Goal: Task Accomplishment & Management: Manage account settings

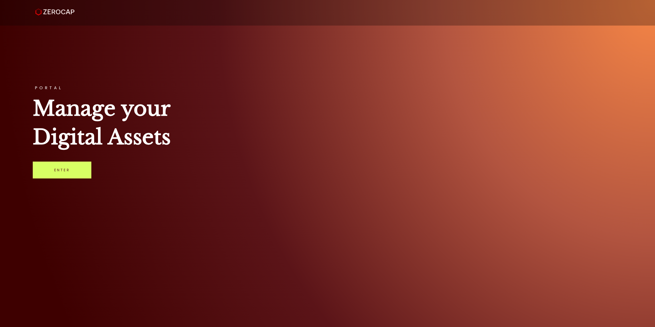
click at [58, 160] on div "PORTAL Manage your Digital Assets Enter" at bounding box center [327, 163] width 655 height 327
click at [61, 171] on link "Enter" at bounding box center [62, 170] width 59 height 17
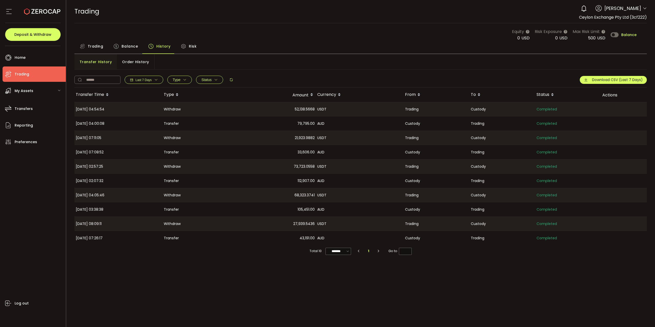
click at [96, 43] on span "Trading" at bounding box center [96, 46] width 16 height 10
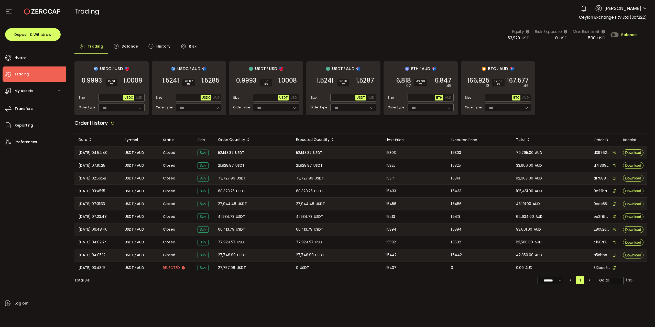
click at [626, 33] on span "Balance" at bounding box center [629, 35] width 15 height 4
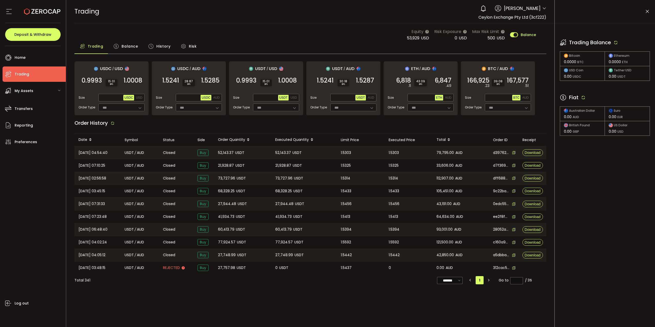
click at [584, 97] on icon at bounding box center [583, 97] width 5 height 5
click at [372, 98] on span "AUD" at bounding box center [371, 98] width 6 height 4
click at [352, 98] on span "Max" at bounding box center [351, 98] width 9 height 5
type input "*******"
click at [365, 82] on span "1.5287" at bounding box center [365, 80] width 18 height 5
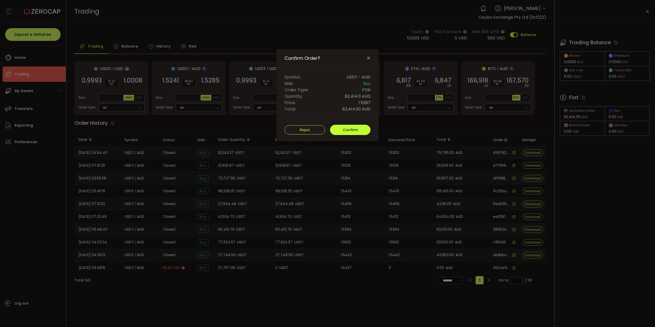
click at [358, 129] on span "Confirm" at bounding box center [350, 130] width 15 height 5
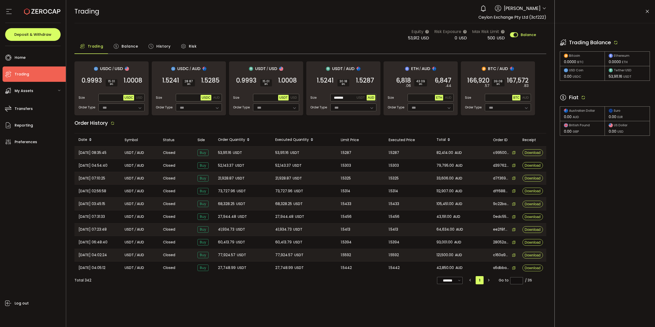
click at [123, 48] on span "Balance" at bounding box center [130, 46] width 16 height 10
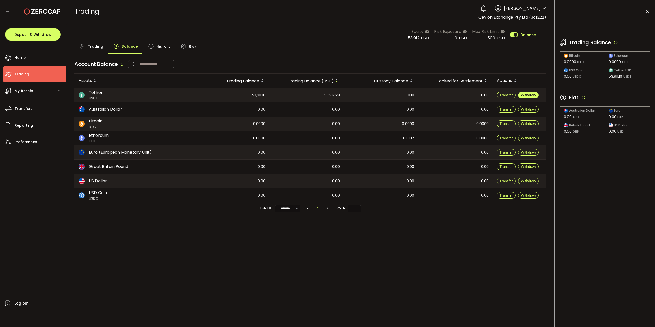
click at [537, 94] on button "Withdraw" at bounding box center [529, 95] width 20 height 7
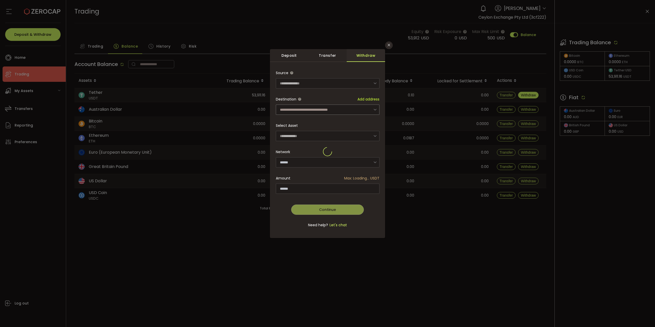
type input "****"
click at [360, 111] on input "dialog" at bounding box center [328, 110] width 104 height 10
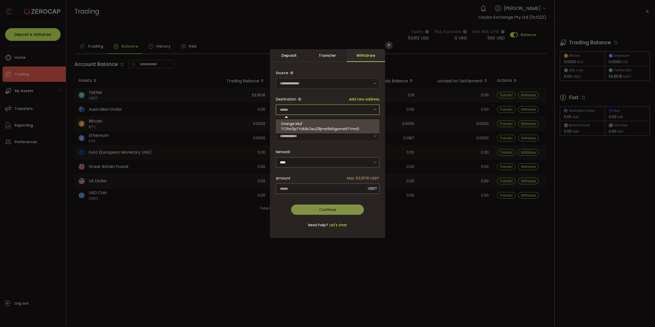
click at [351, 129] on span "TCfHc5pTYdUbCisuZ9jme9dGgomxHTYmrD" at bounding box center [320, 128] width 78 height 5
type input "**********"
click at [343, 183] on div "Amount Max: 53,911.16 USDT" at bounding box center [328, 178] width 104 height 10
drag, startPoint x: 348, startPoint y: 187, endPoint x: 351, endPoint y: 188, distance: 3.5
click at [348, 187] on input "dialog" at bounding box center [328, 189] width 104 height 10
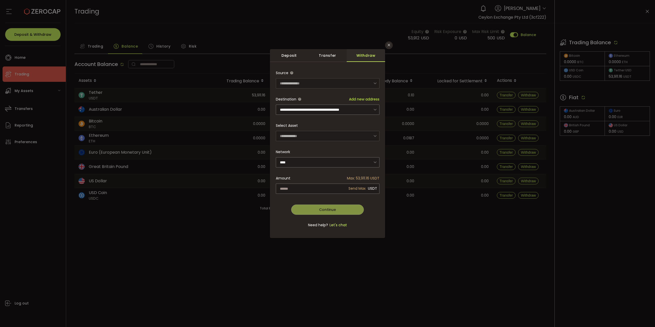
click at [352, 188] on div "**********" at bounding box center [328, 152] width 104 height 168
type input "*********"
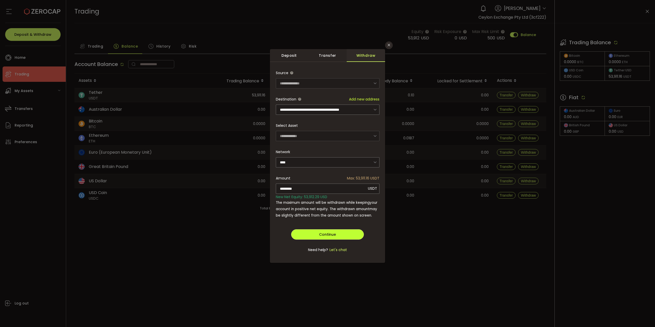
click at [338, 235] on button "Continue" at bounding box center [327, 235] width 73 height 10
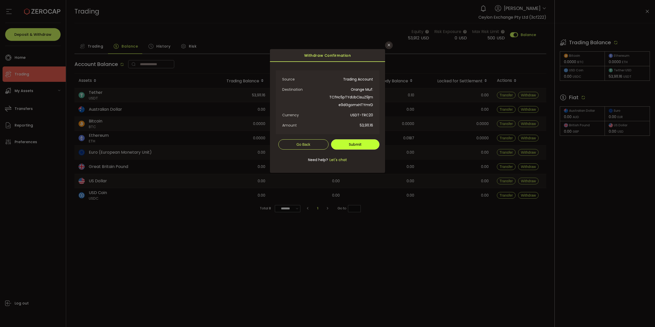
click at [363, 143] on button "Submit" at bounding box center [355, 145] width 48 height 10
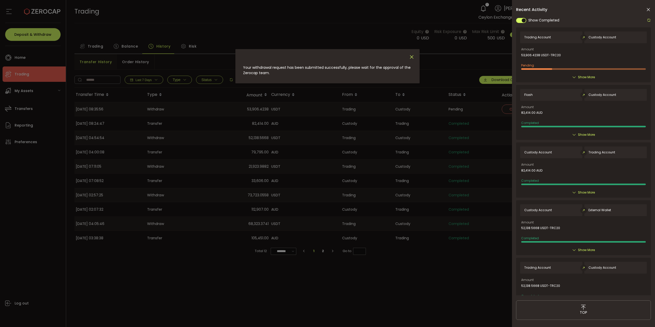
click at [411, 57] on icon "Close" at bounding box center [412, 57] width 6 height 6
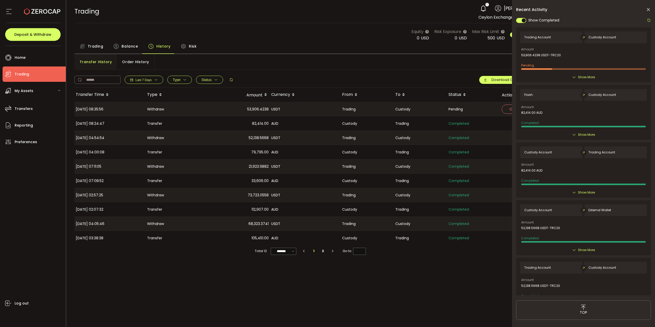
drag, startPoint x: 648, startPoint y: 9, endPoint x: 565, endPoint y: 14, distance: 83.9
click at [648, 9] on icon at bounding box center [648, 9] width 5 height 5
